Goal: Obtain resource: Obtain resource

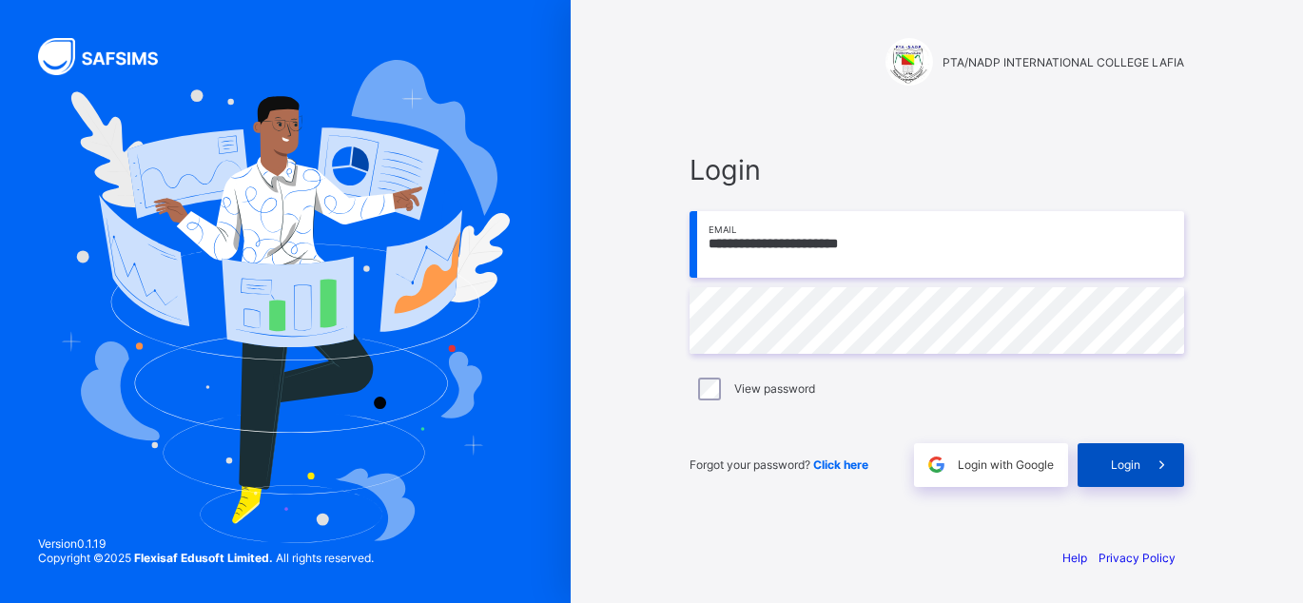
click at [1123, 461] on span "Login" at bounding box center [1125, 465] width 29 height 14
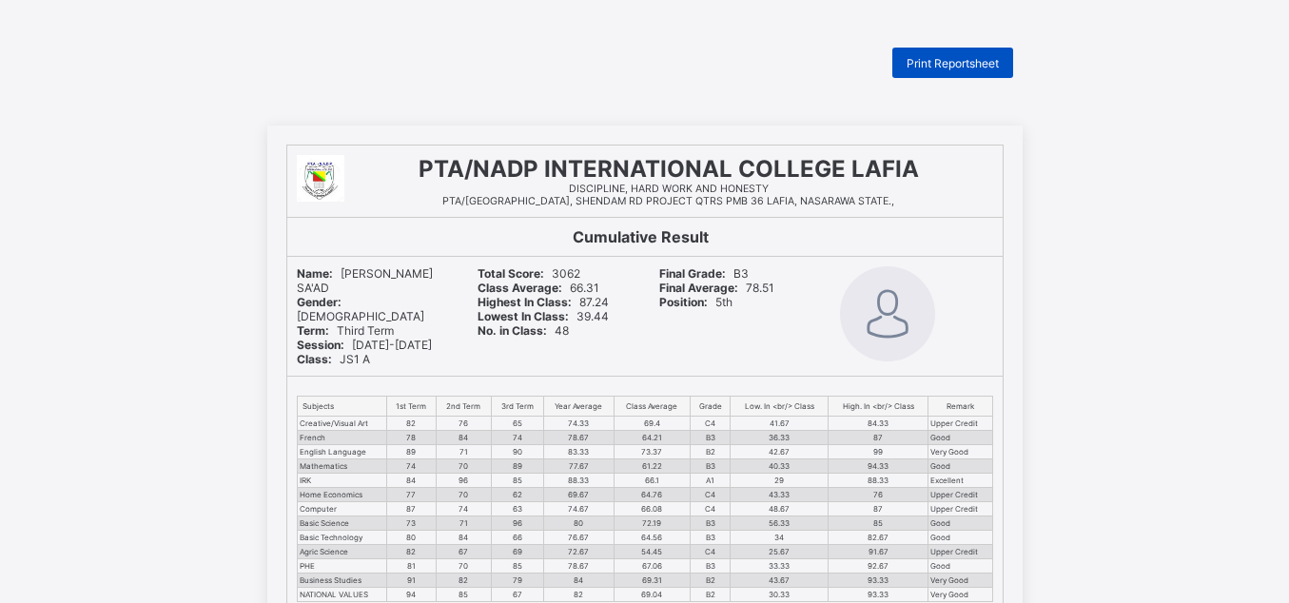
click at [950, 59] on span "Print Reportsheet" at bounding box center [953, 63] width 92 height 14
